Goal: Find specific page/section: Find specific page/section

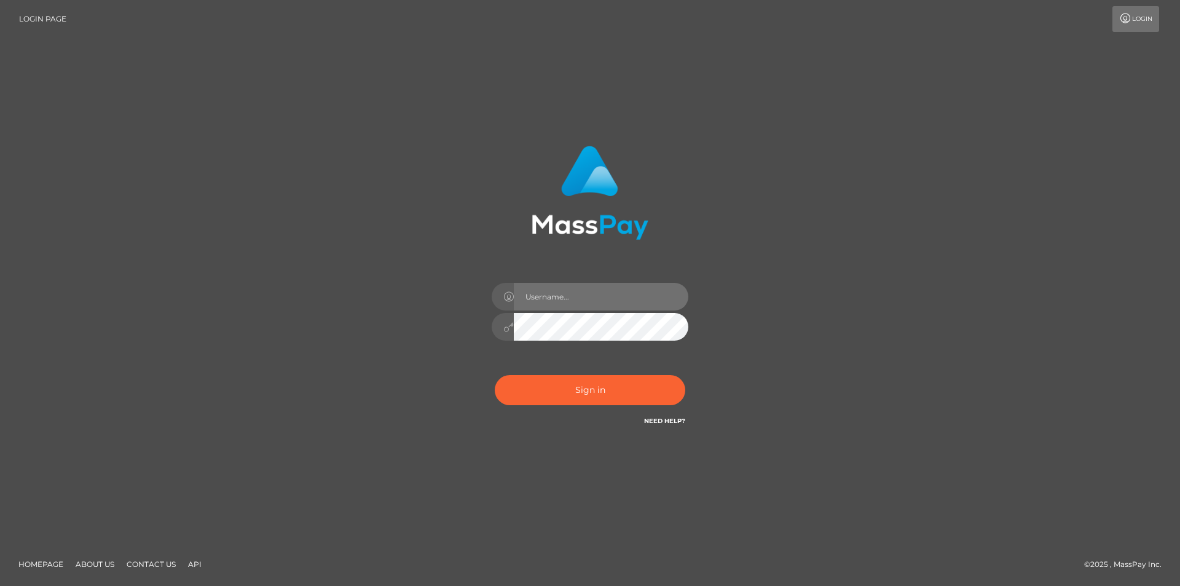
click at [552, 298] on input "text" at bounding box center [601, 297] width 175 height 28
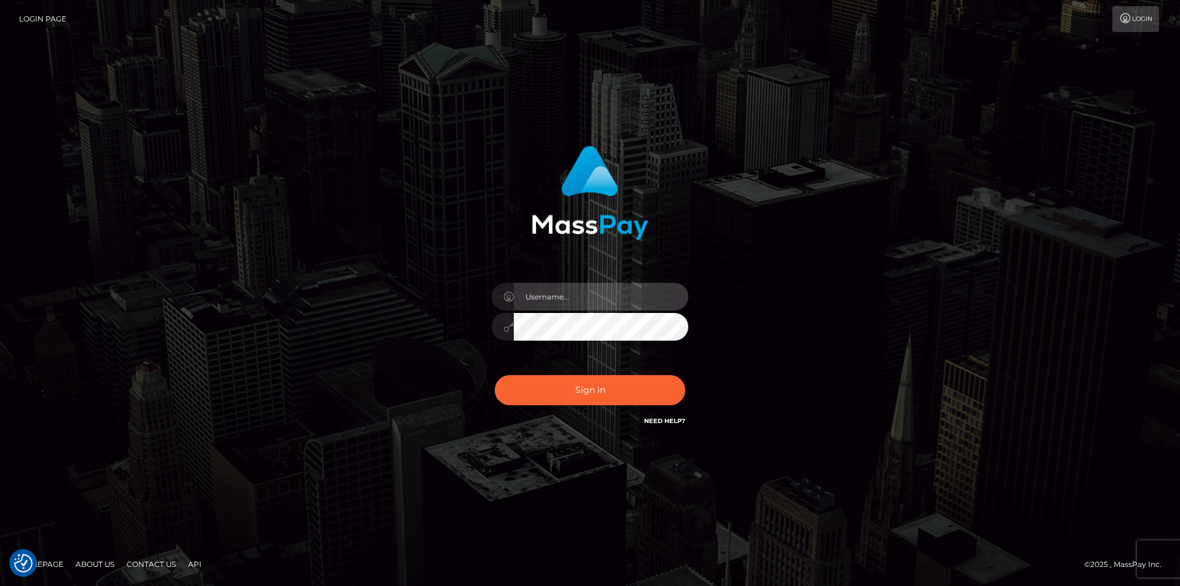
type input "alex.tp"
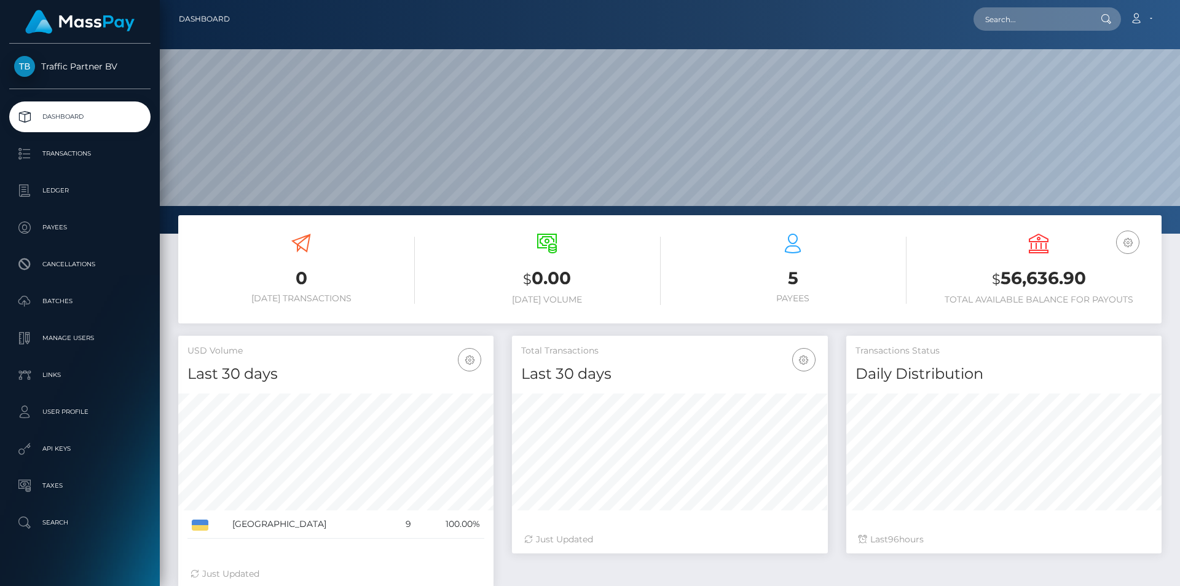
scroll to position [218, 316]
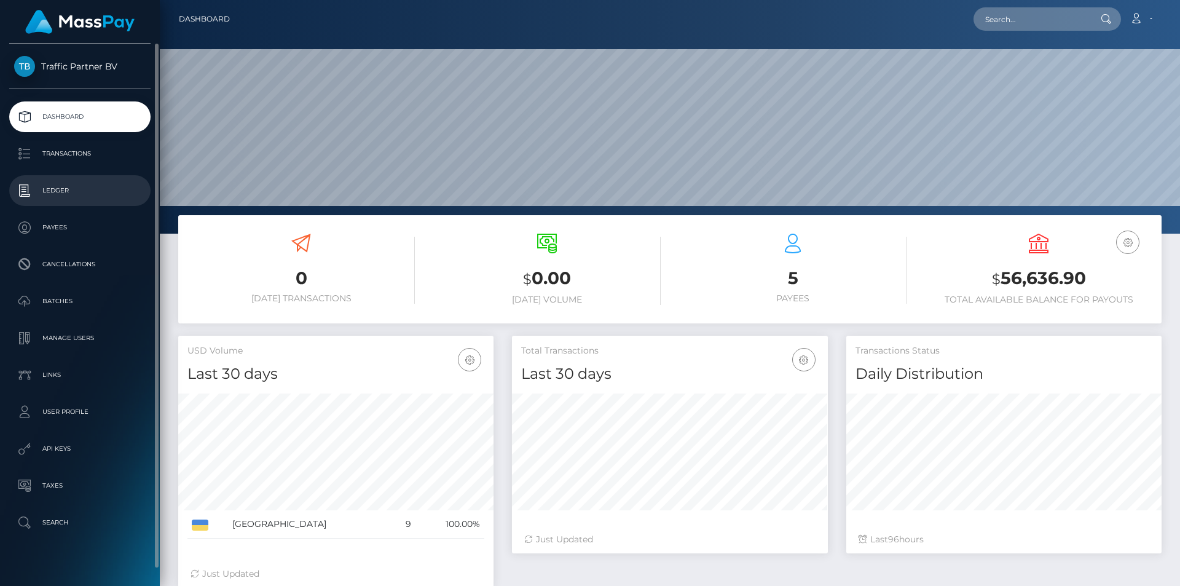
click at [47, 186] on p "Ledger" at bounding box center [80, 190] width 132 height 18
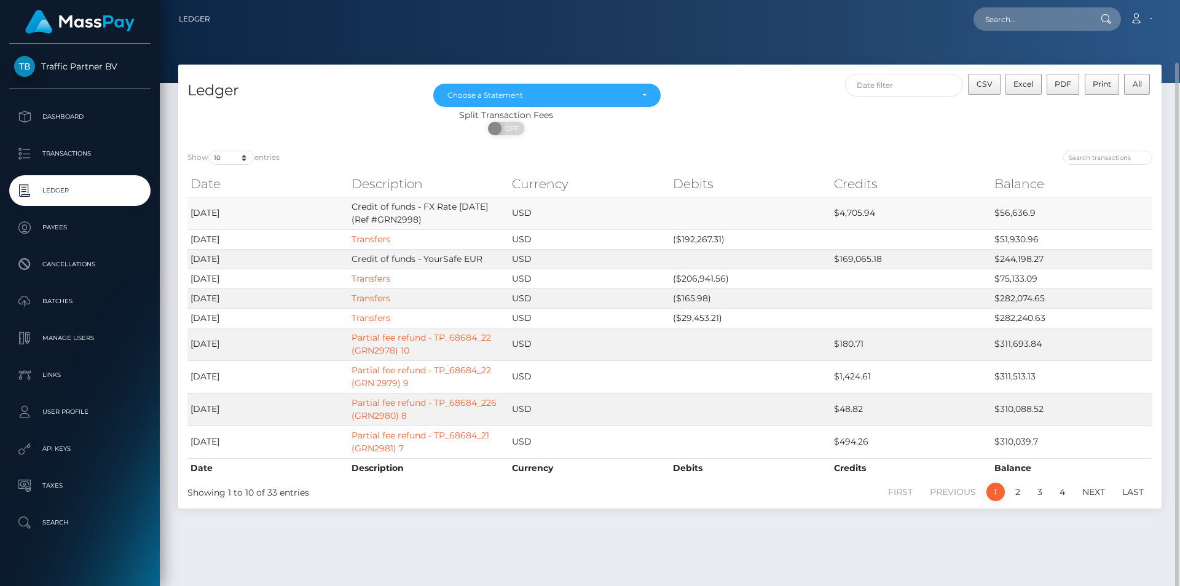
scroll to position [32, 0]
